Goal: Navigation & Orientation: Find specific page/section

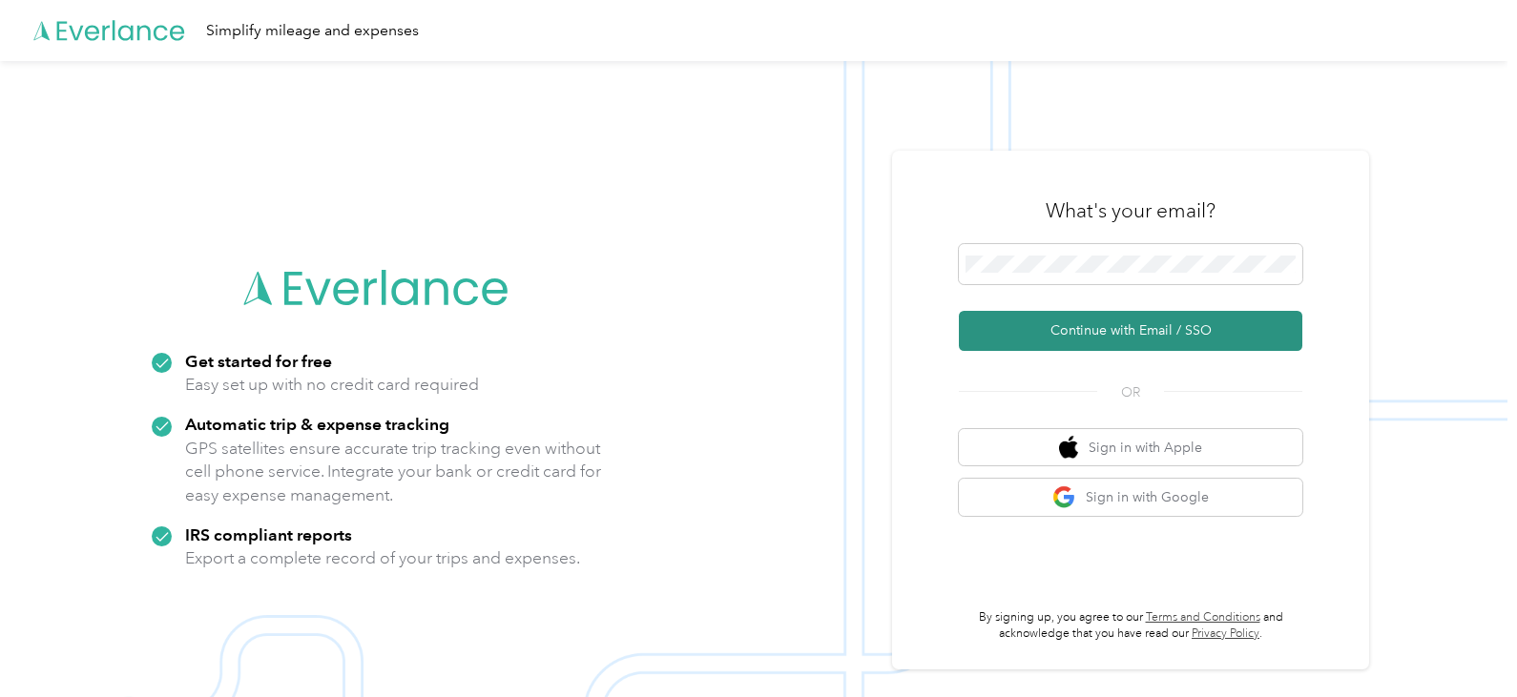
click at [1127, 334] on button "Continue with Email / SSO" at bounding box center [1130, 331] width 343 height 40
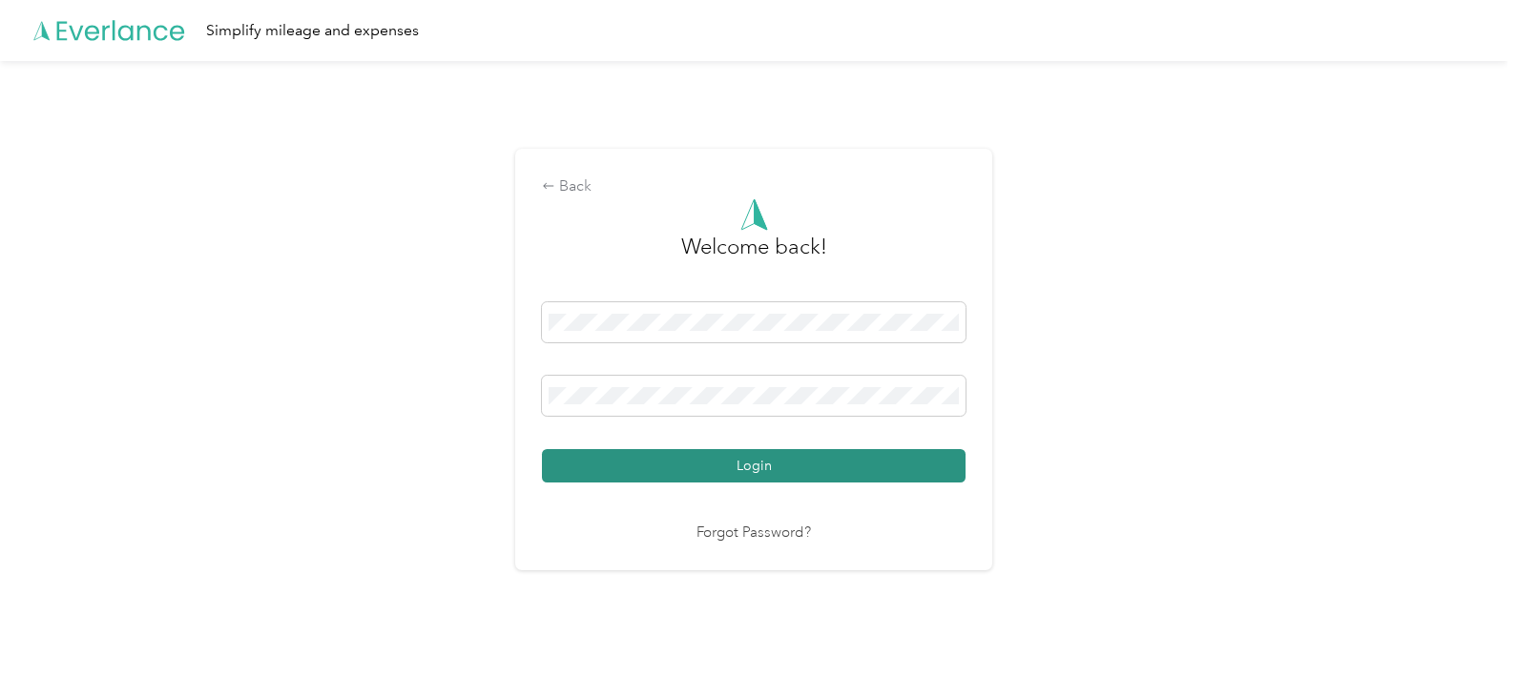
click at [825, 471] on button "Login" at bounding box center [754, 465] width 424 height 33
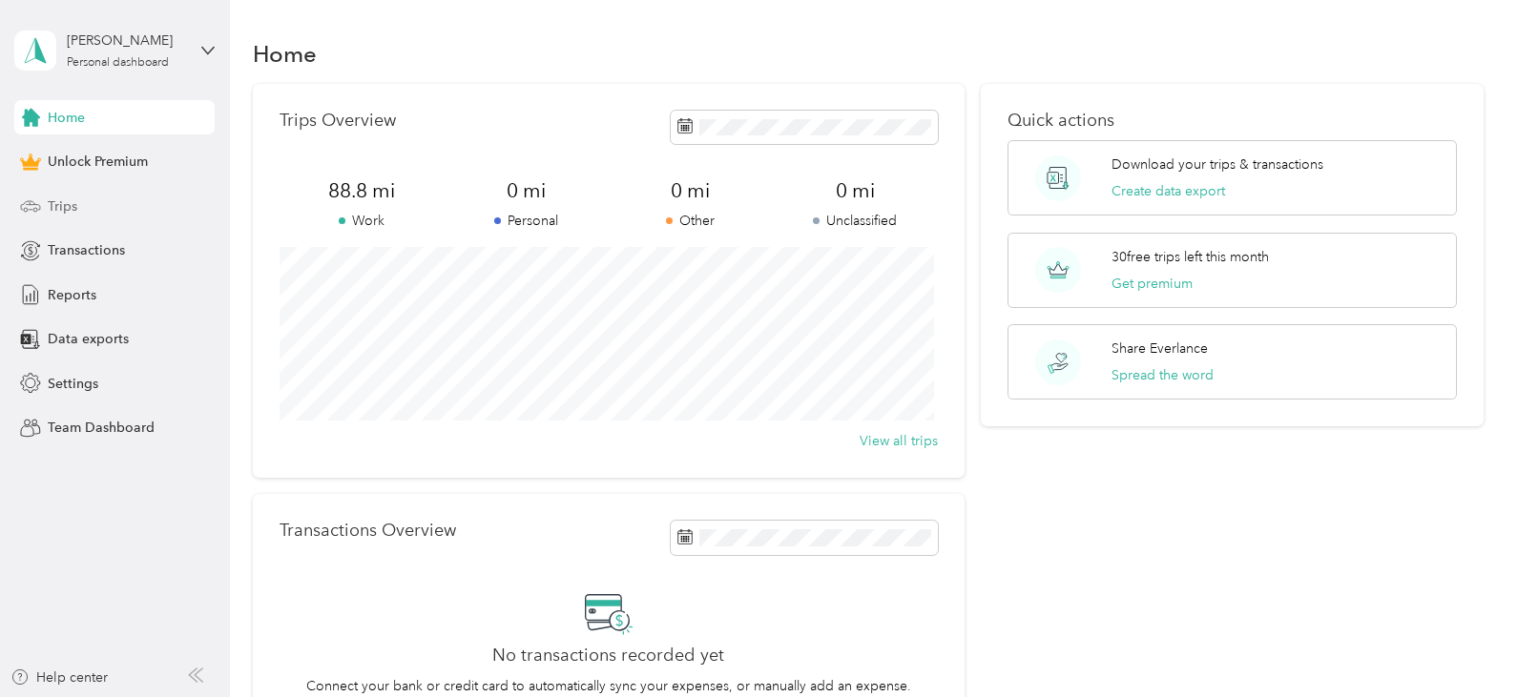
click at [81, 202] on div "Trips" at bounding box center [114, 206] width 200 height 34
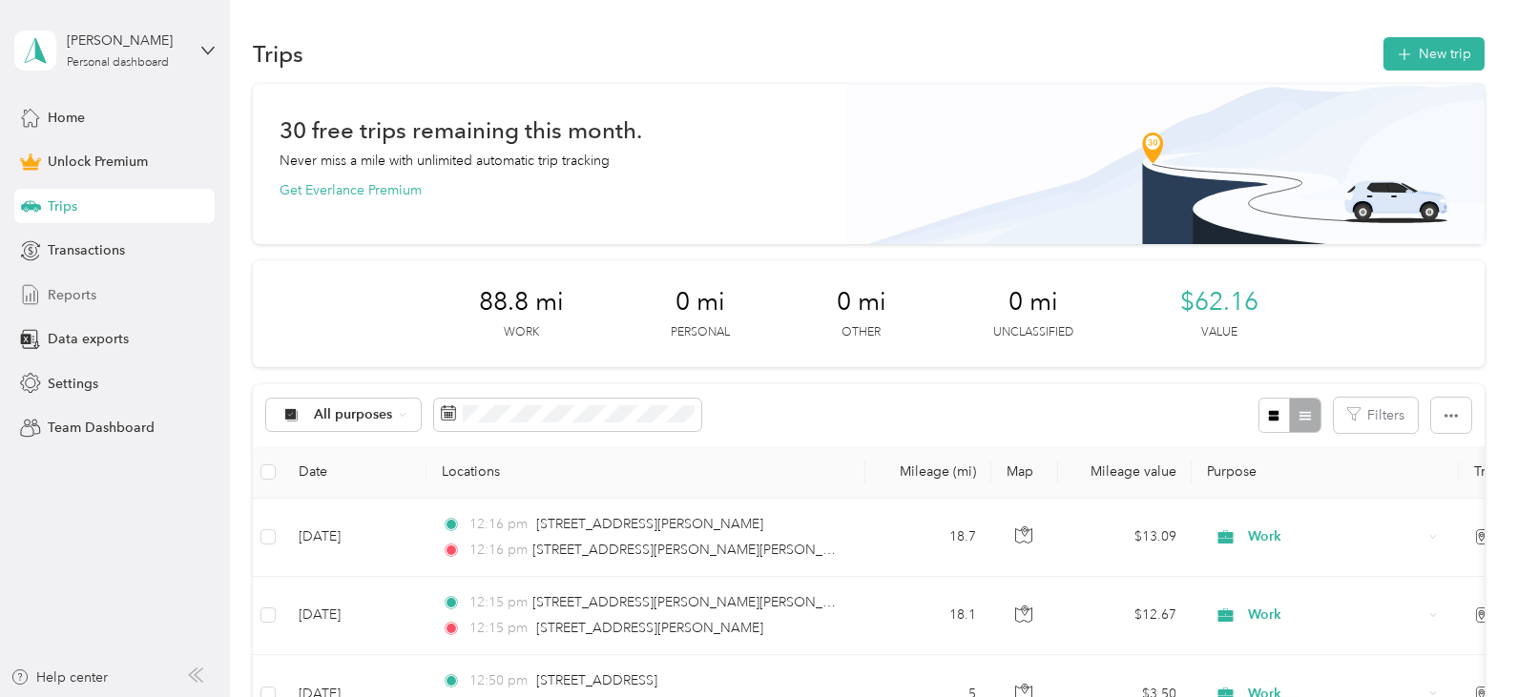
click at [102, 302] on div "Reports" at bounding box center [114, 295] width 200 height 34
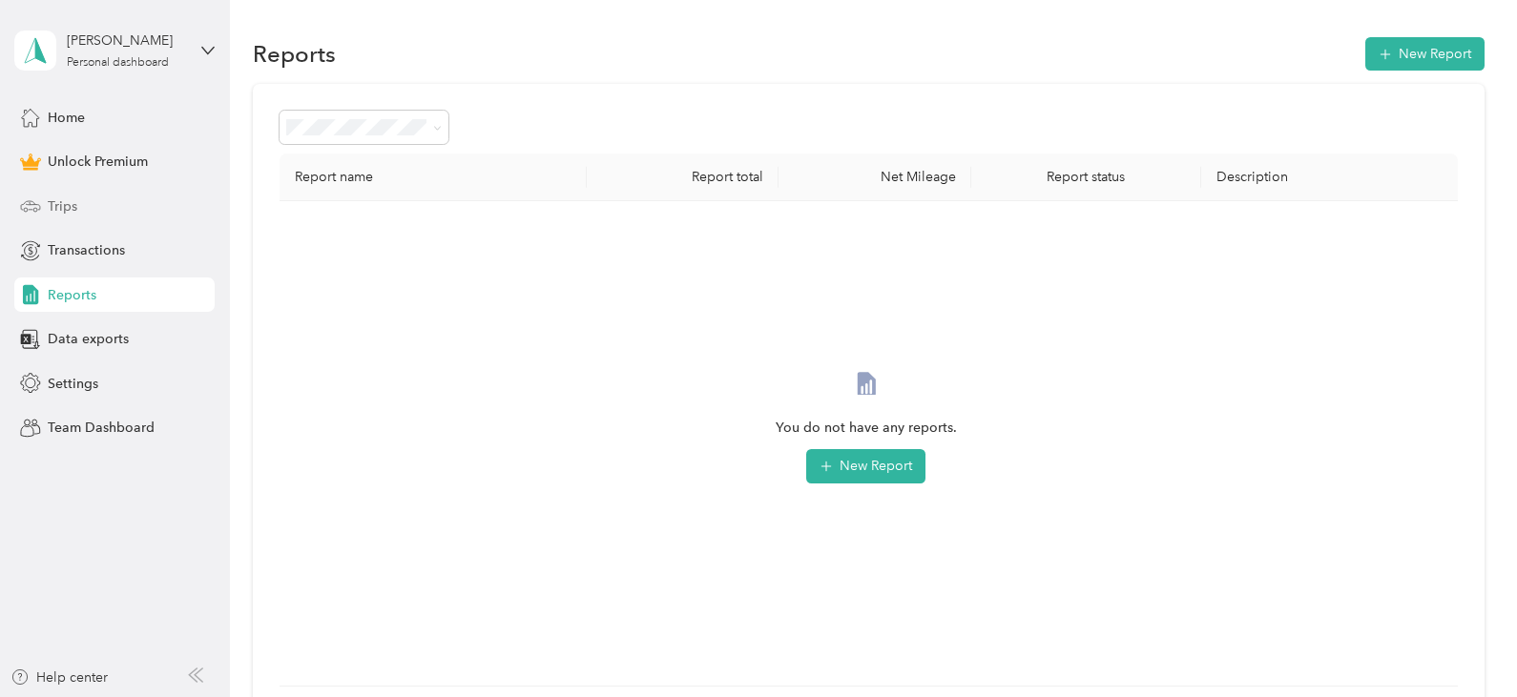
click at [81, 209] on div "Trips" at bounding box center [114, 206] width 200 height 34
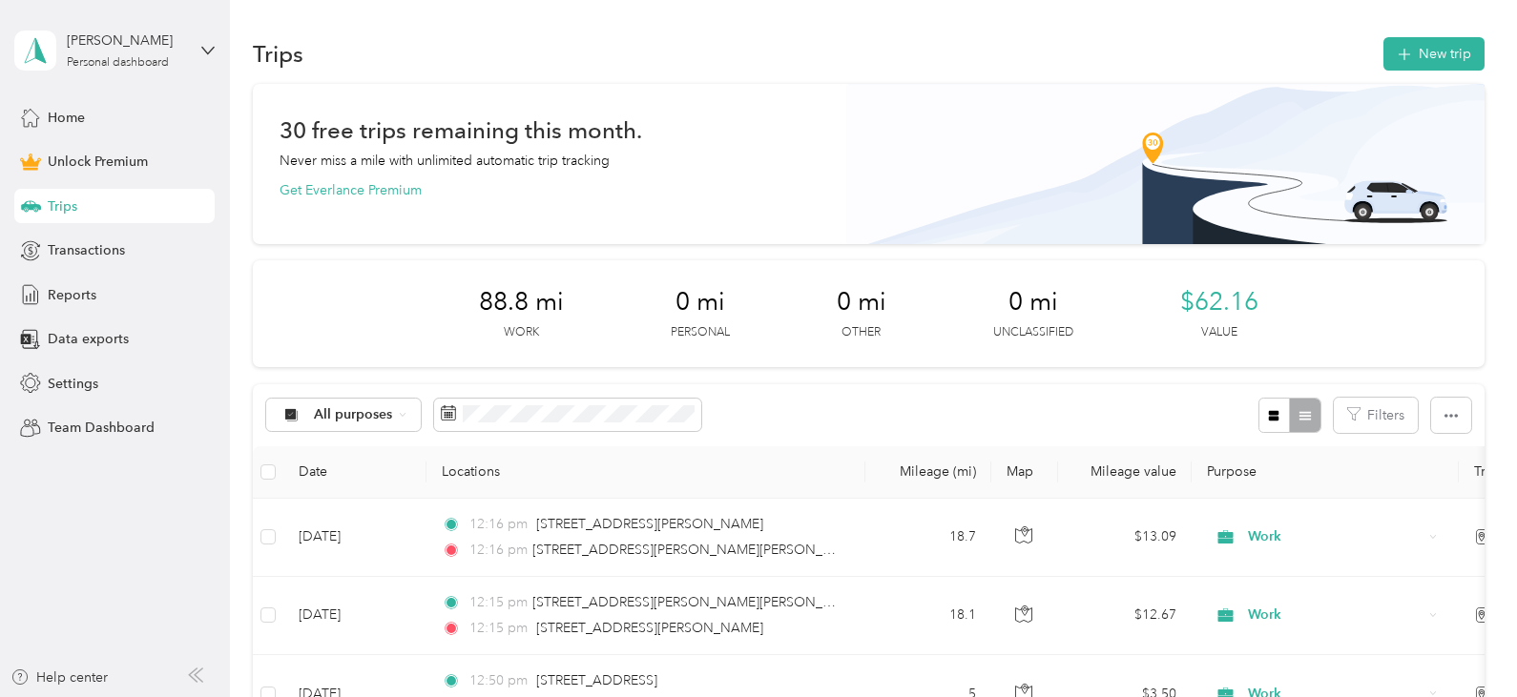
click at [196, 52] on div "[PERSON_NAME] Personal dashboard" at bounding box center [114, 50] width 200 height 67
click at [114, 157] on div "Log out" at bounding box center [269, 156] width 483 height 33
